Goal: Task Accomplishment & Management: Use online tool/utility

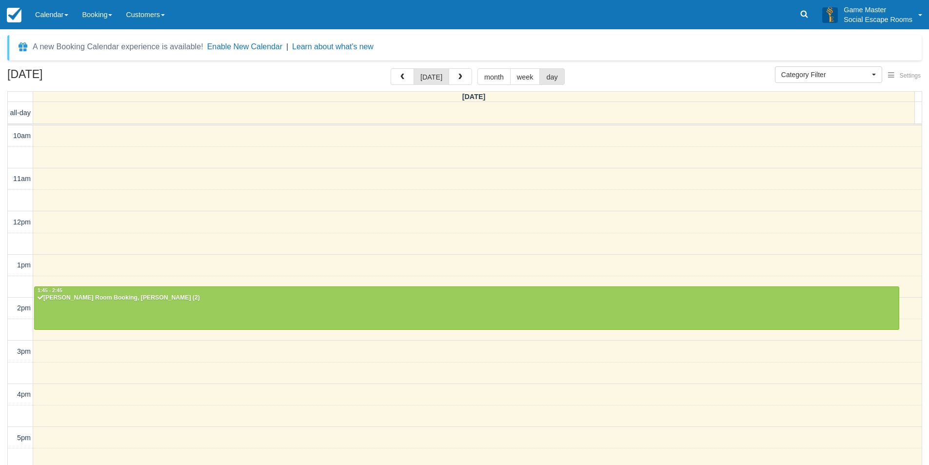
select select
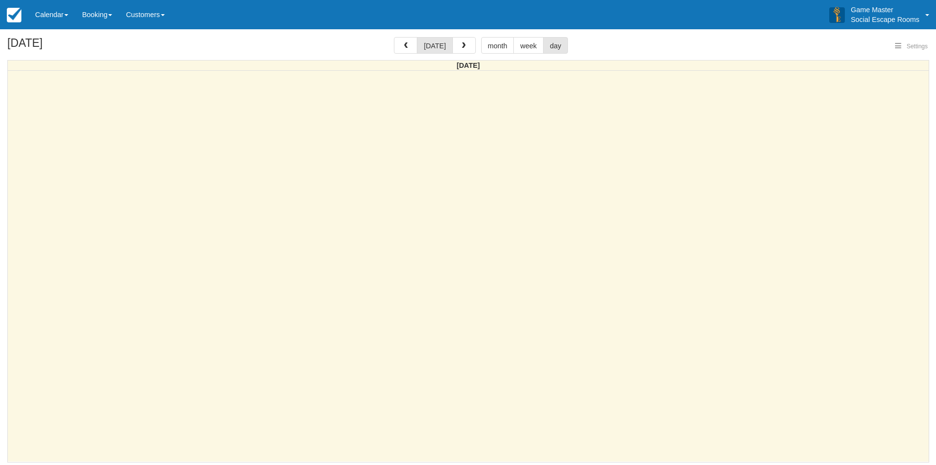
select select
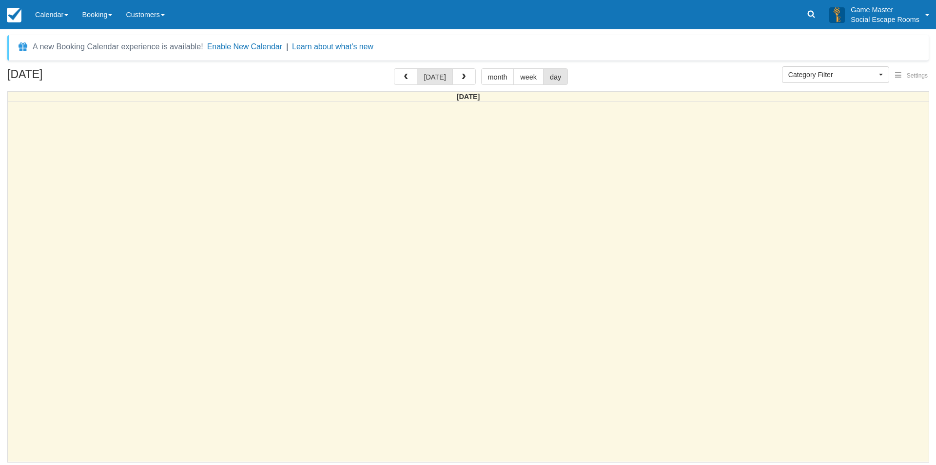
select select
click at [59, 7] on link "Calendar" at bounding box center [51, 14] width 47 height 29
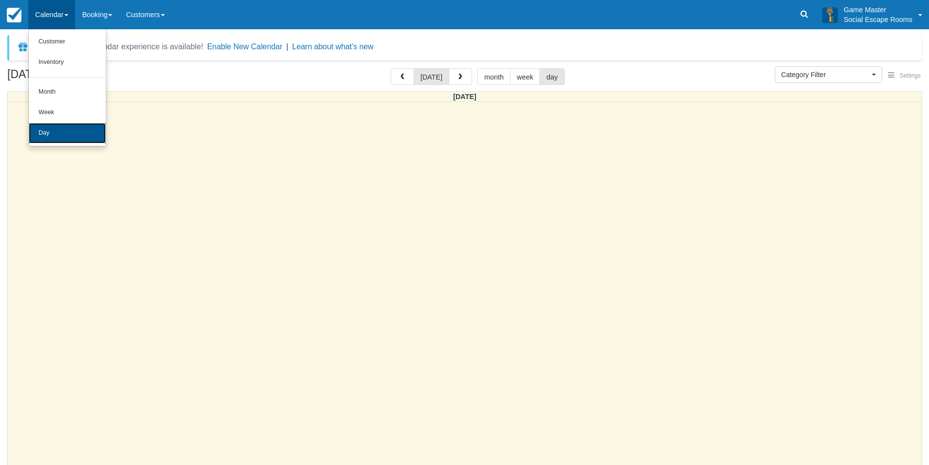
click at [80, 130] on link "Day" at bounding box center [67, 133] width 77 height 20
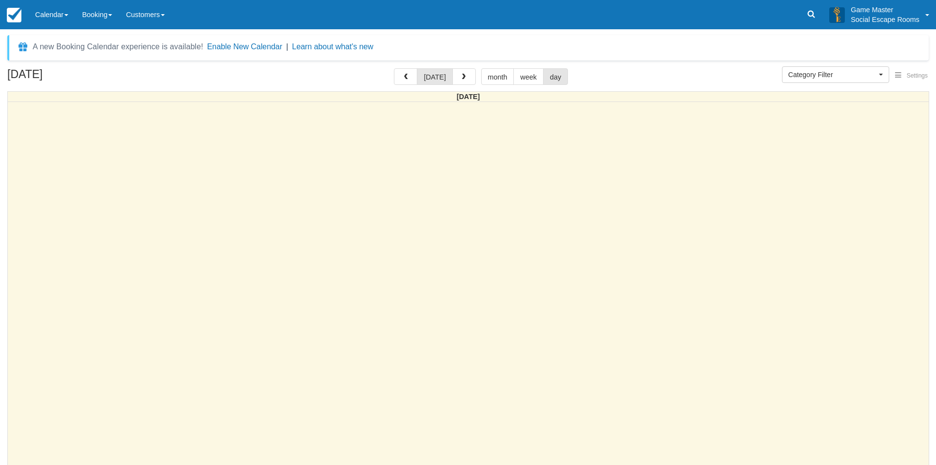
select select
click at [58, 23] on link "Calendar" at bounding box center [51, 14] width 47 height 29
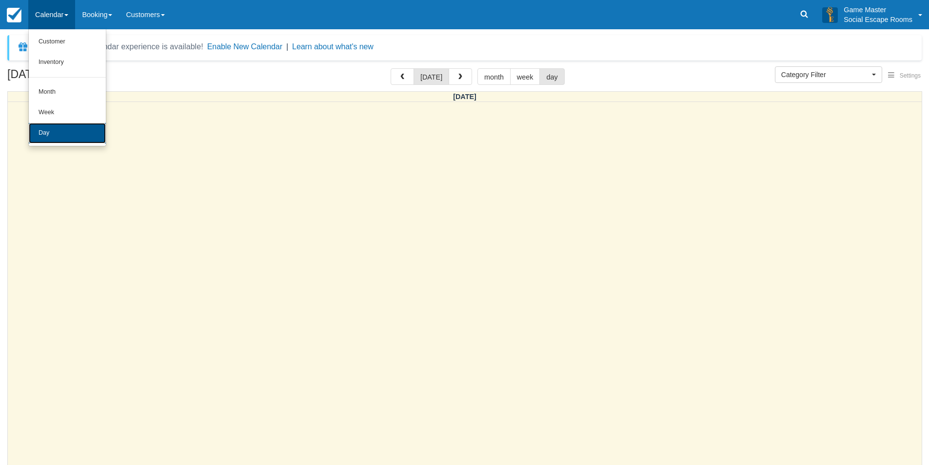
click at [71, 135] on link "Day" at bounding box center [67, 133] width 77 height 20
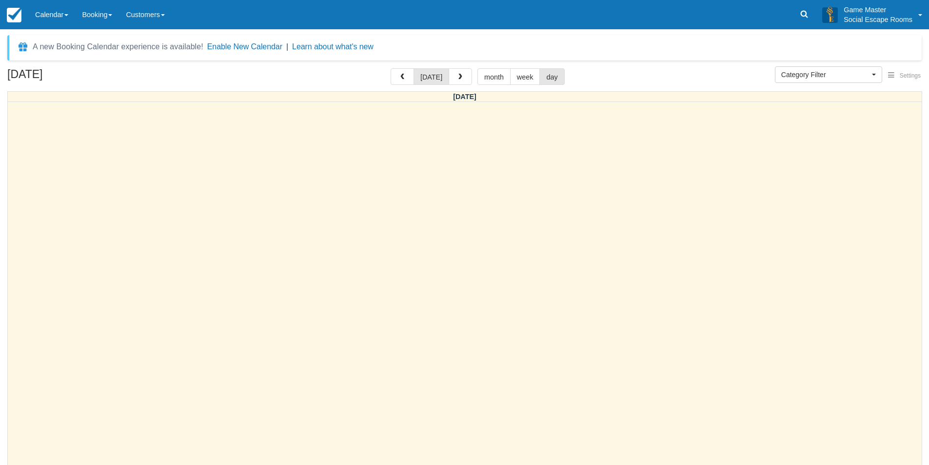
select select
